Goal: Entertainment & Leisure: Browse casually

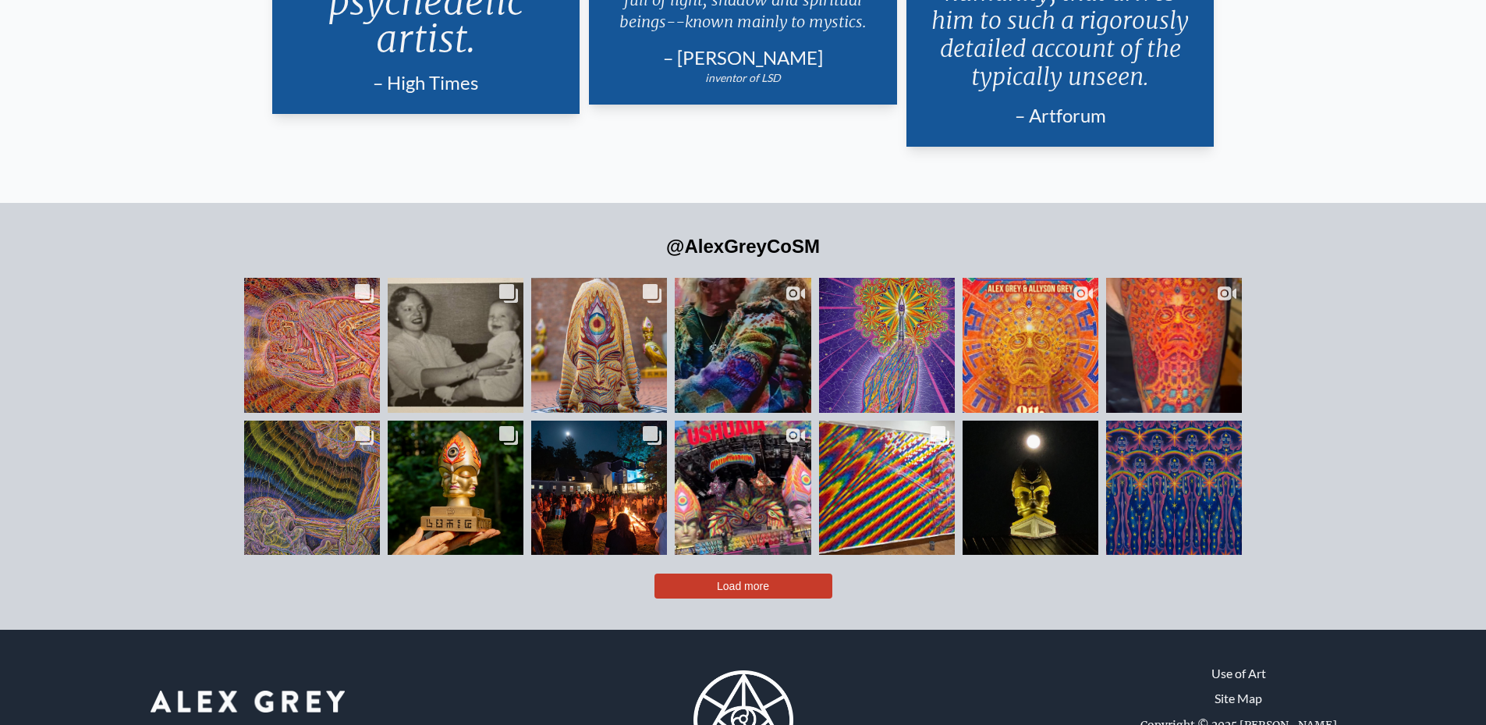
scroll to position [3257, 0]
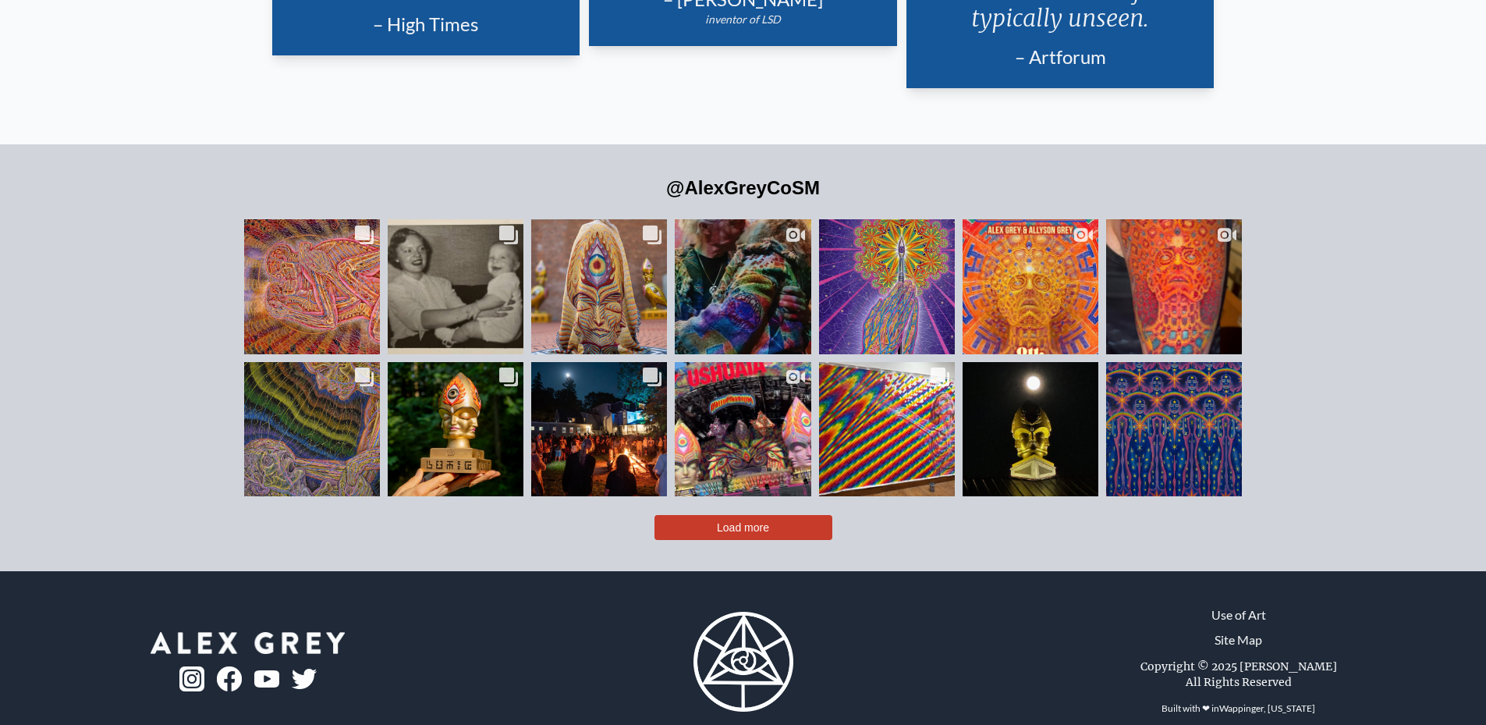
click at [791, 515] on button "Load more" at bounding box center [743, 527] width 178 height 25
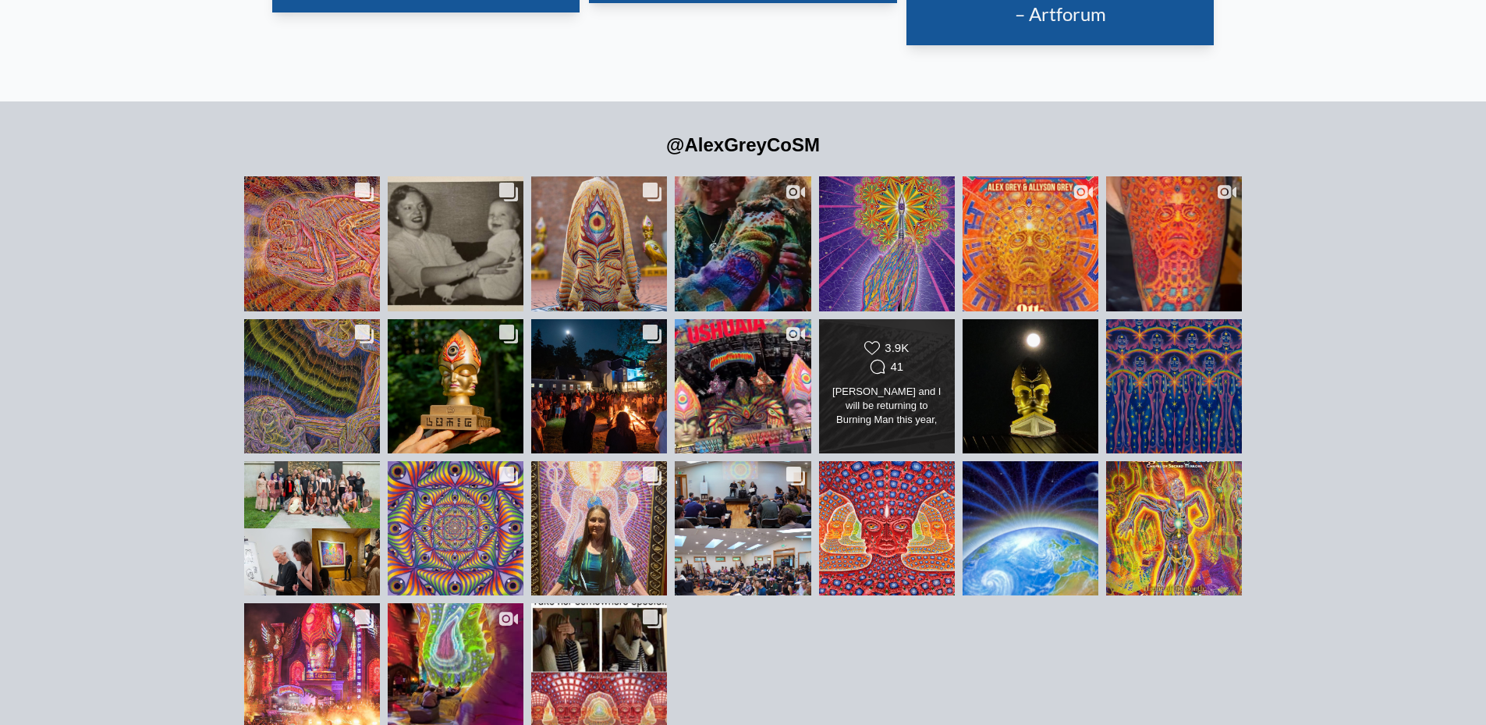
scroll to position [3288, 0]
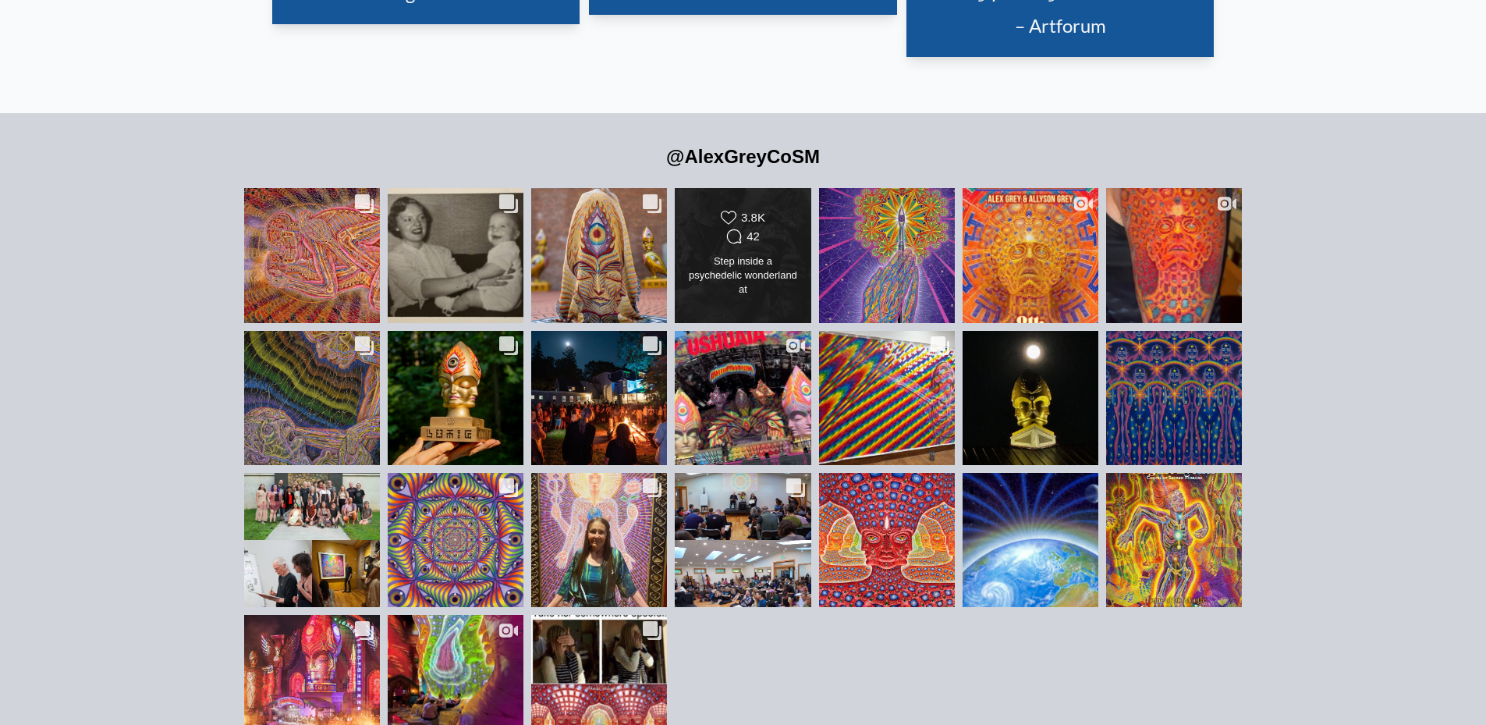
click at [744, 254] on div "Step inside a psychedelic wonderland at City of Gods by @alexgreycosm & @allyso…" at bounding box center [743, 276] width 110 height 44
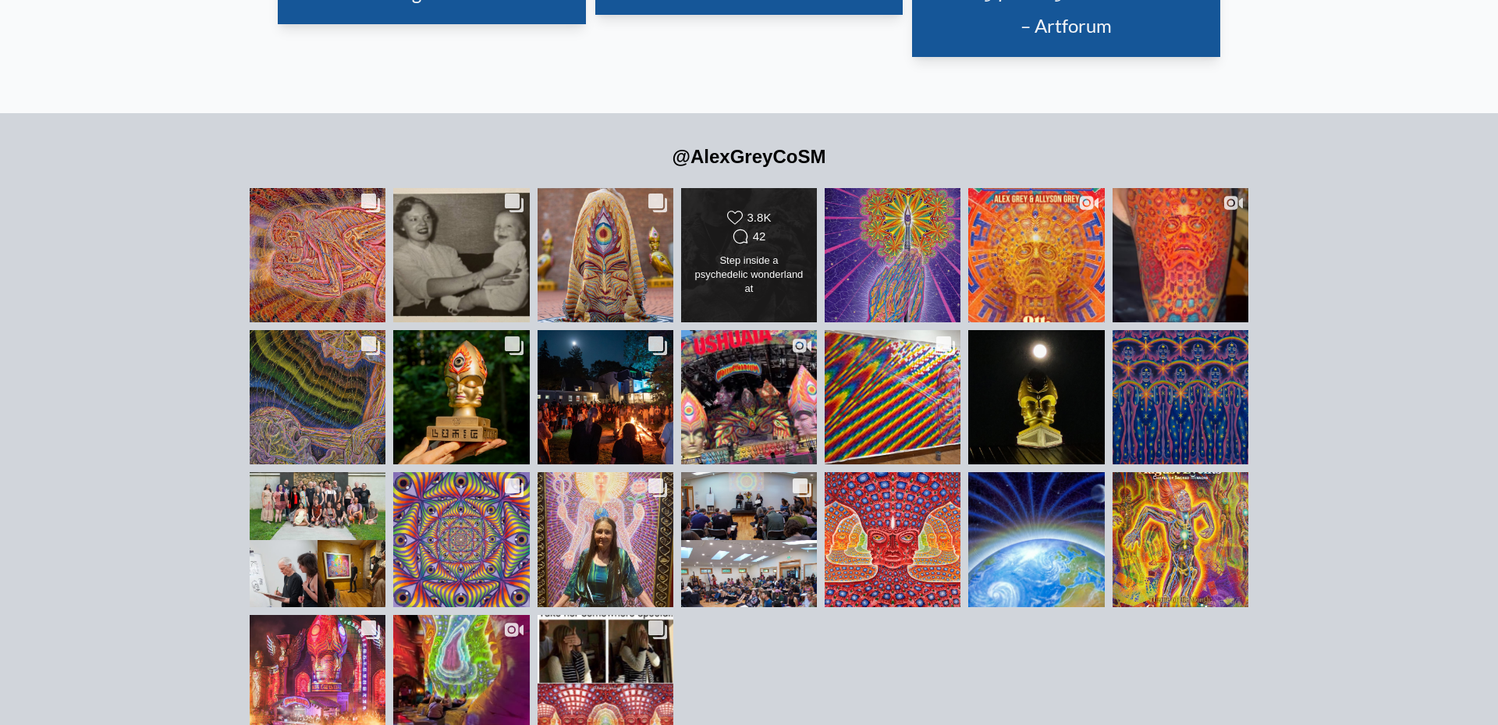
scroll to position [702, 0]
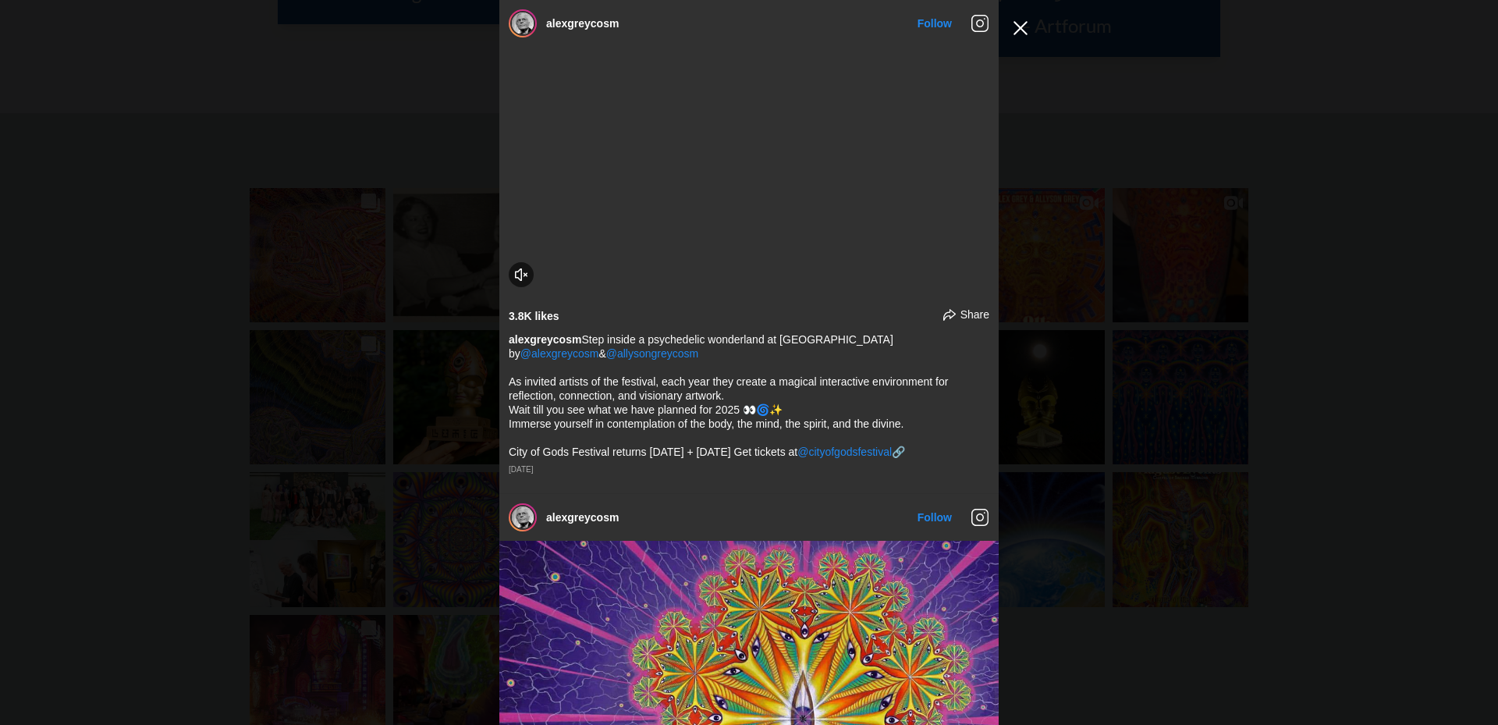
click at [1018, 26] on button "Close Instagram Feed Popup" at bounding box center [1020, 28] width 25 height 25
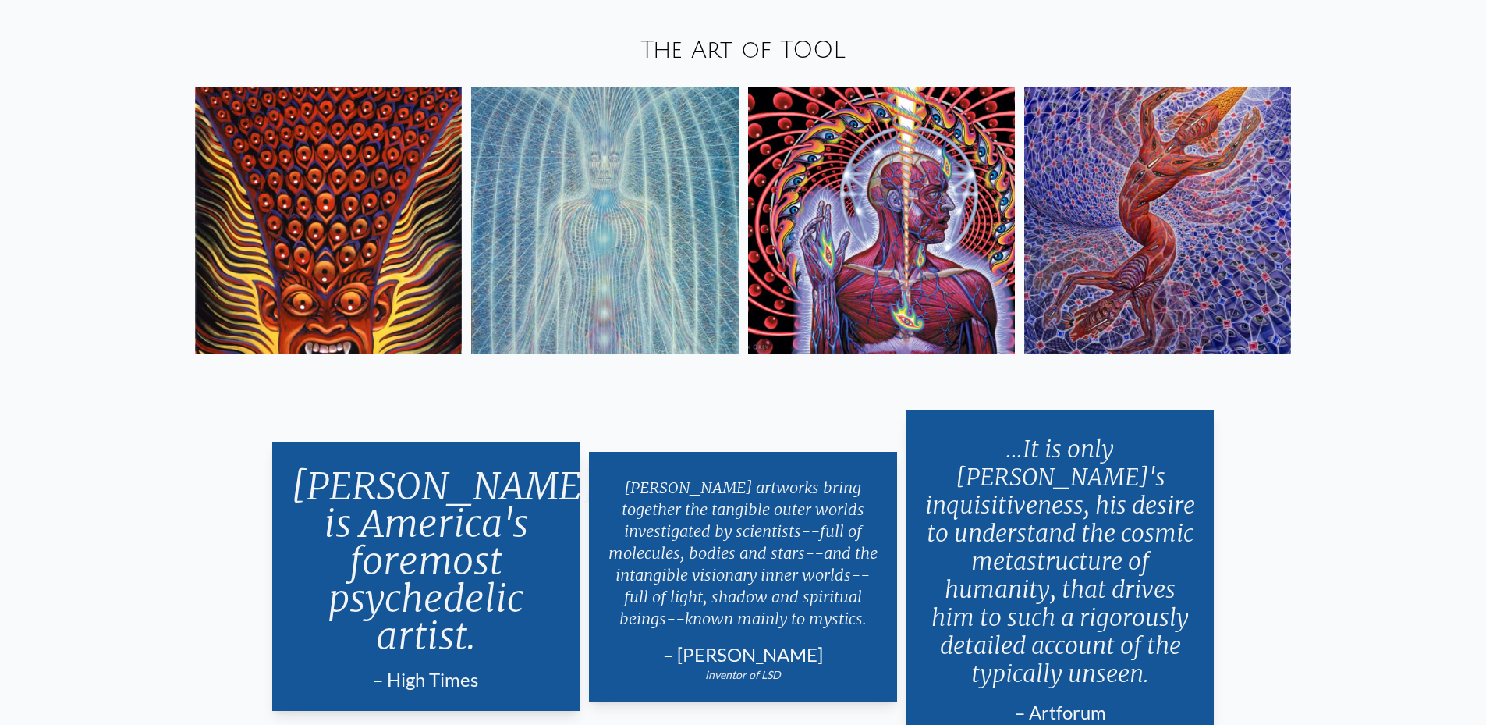
scroll to position [2465, 0]
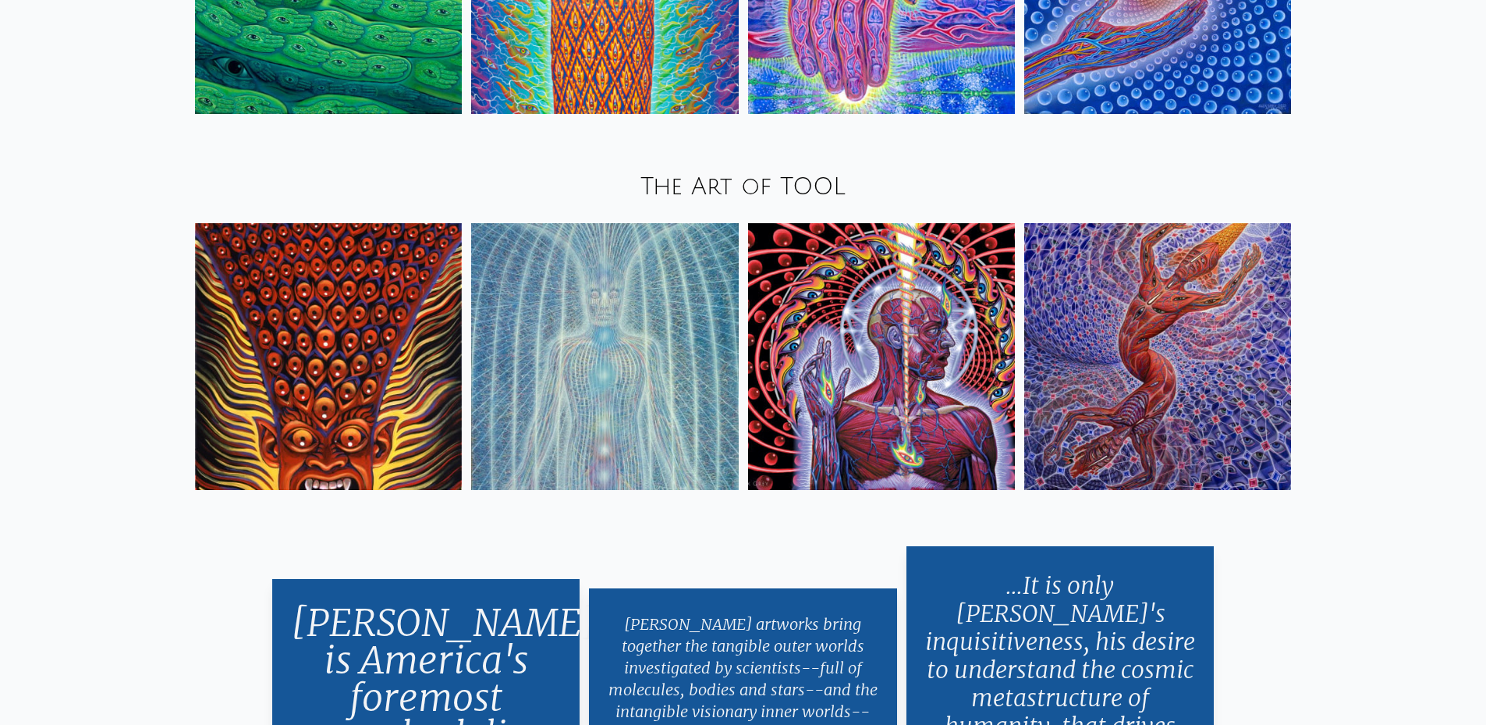
click at [878, 329] on img at bounding box center [881, 356] width 267 height 267
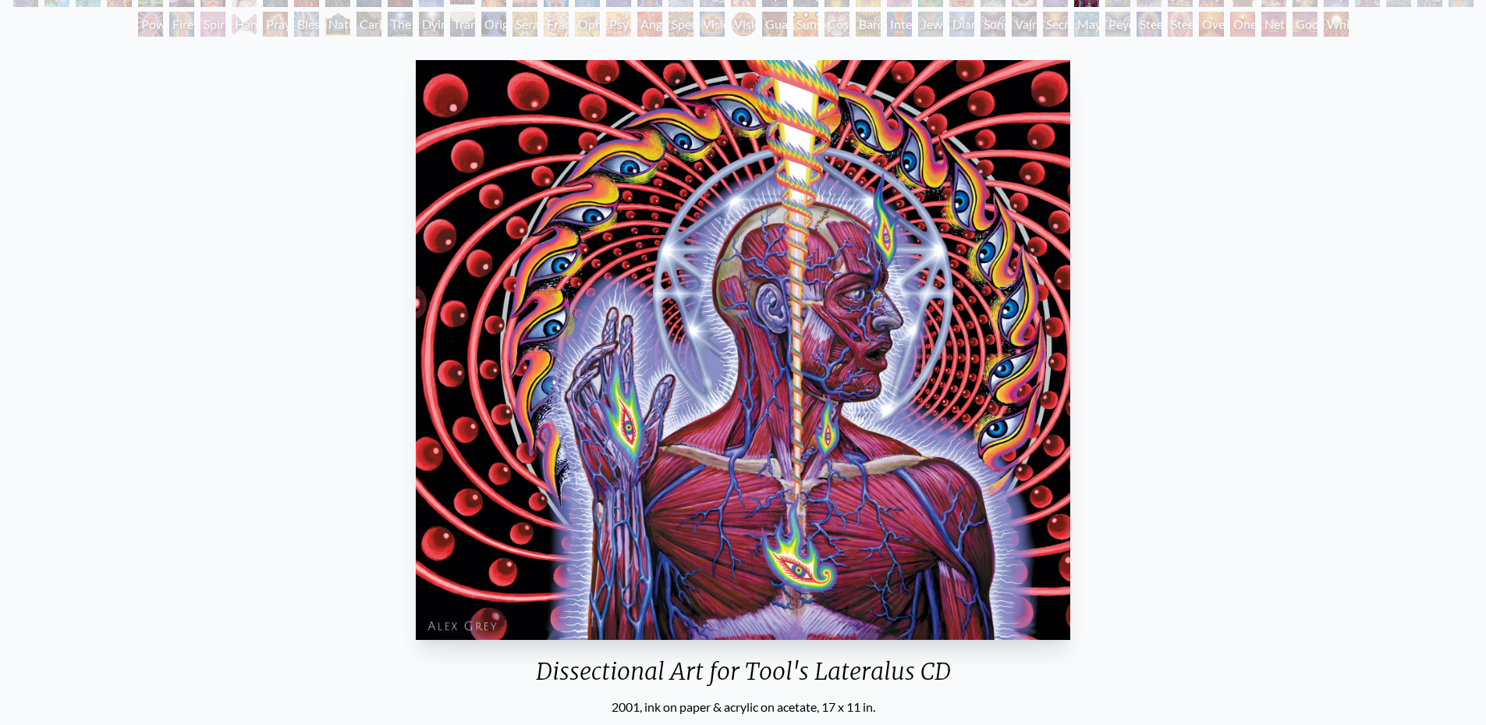
scroll to position [78, 0]
